Goal: Task Accomplishment & Management: Manage account settings

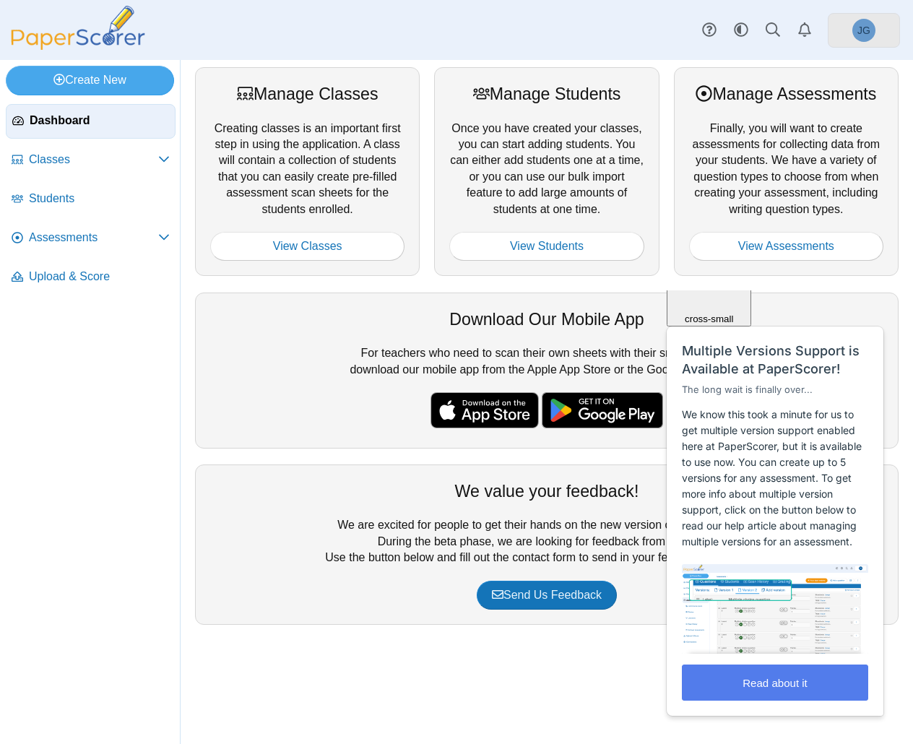
click at [853, 30] on span "JG" at bounding box center [863, 30] width 23 height 23
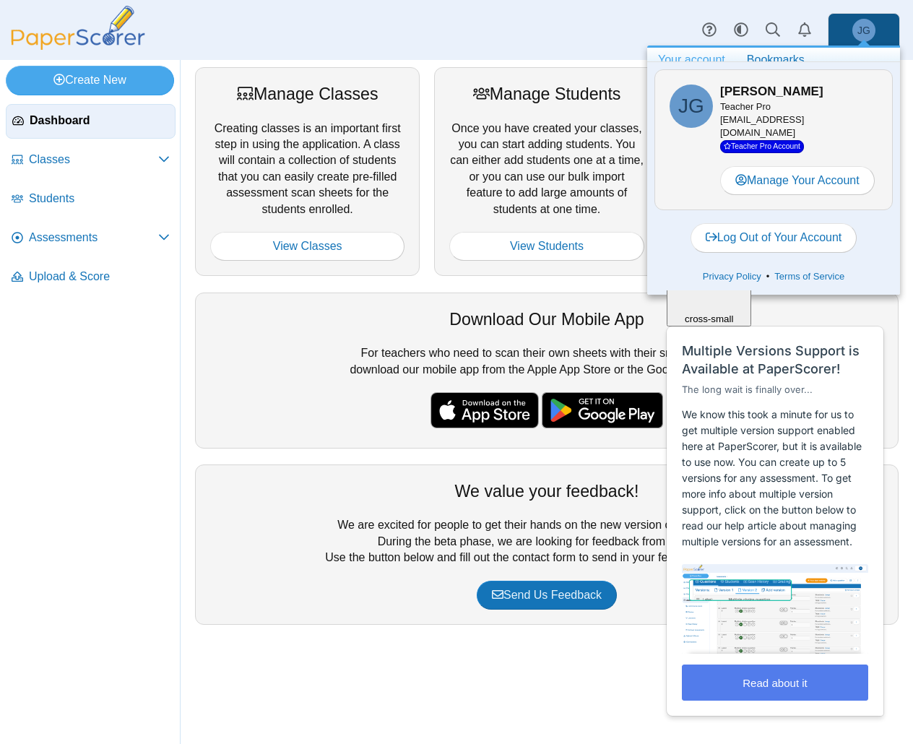
click at [817, 197] on div "JG Edit Jenny Griczin Teacher Pro FireTrainingAcademy@wsp.wa.gov Teacher Pro Ac…" at bounding box center [773, 139] width 238 height 141
click at [819, 185] on link "Manage Your Account" at bounding box center [797, 180] width 155 height 29
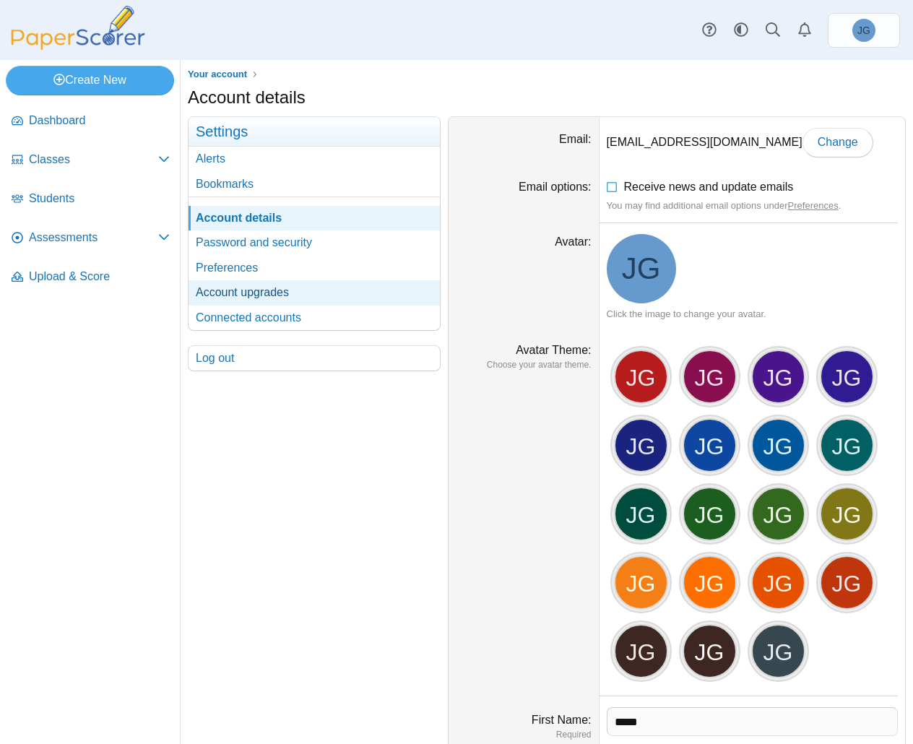
click at [308, 297] on link "Account upgrades" at bounding box center [313, 292] width 251 height 25
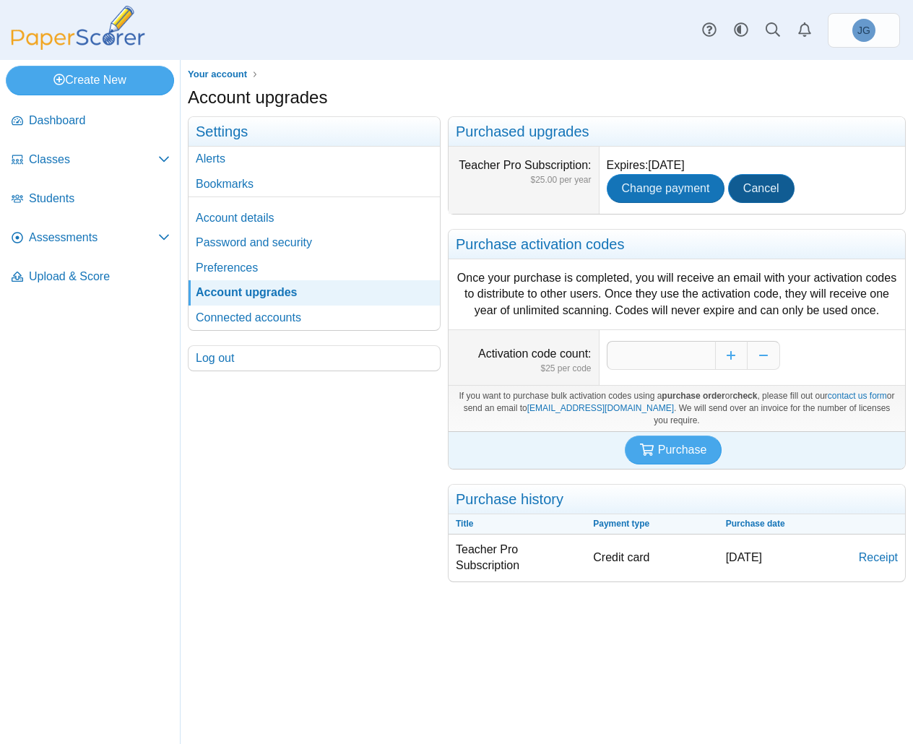
click at [773, 187] on span "Cancel" at bounding box center [761, 188] width 36 height 12
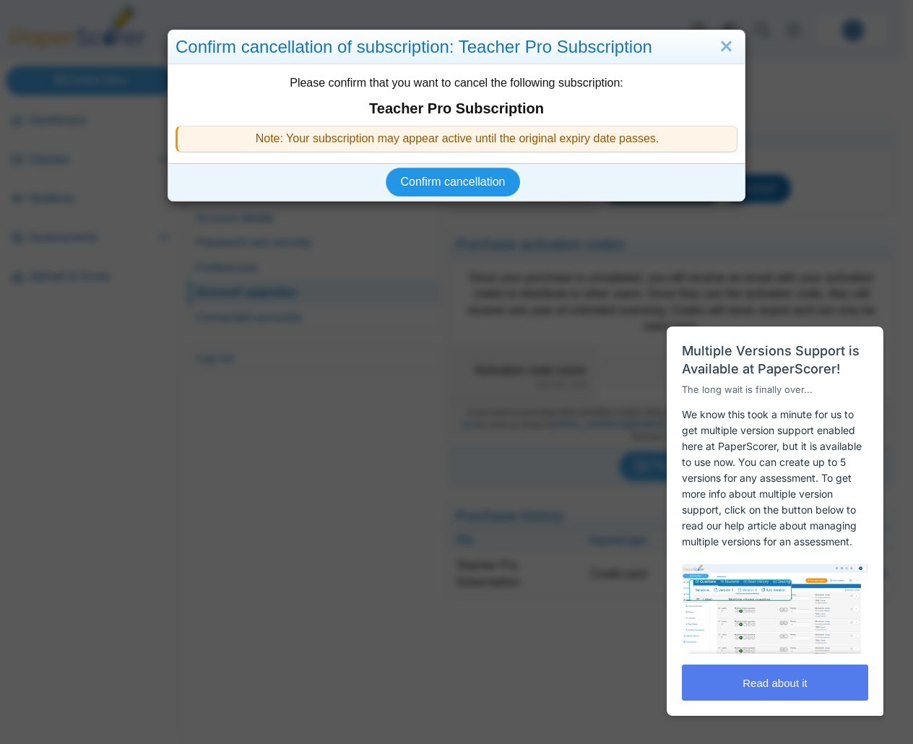
click at [487, 188] on span "Confirm cancellation" at bounding box center [453, 181] width 105 height 12
